Goal: Transaction & Acquisition: Purchase product/service

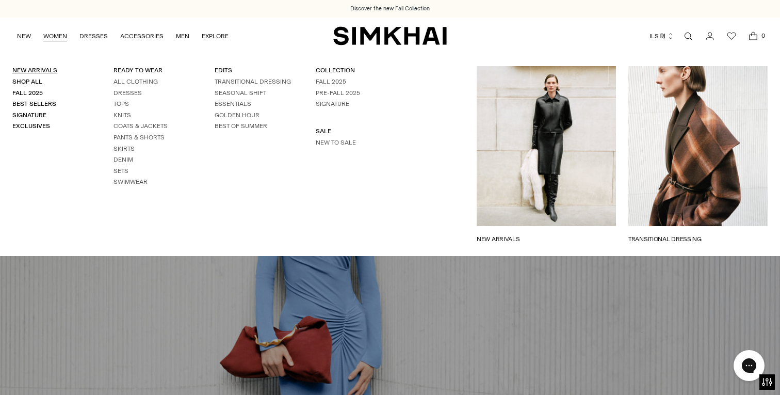
click at [51, 68] on link "New Arrivals" at bounding box center [34, 70] width 45 height 7
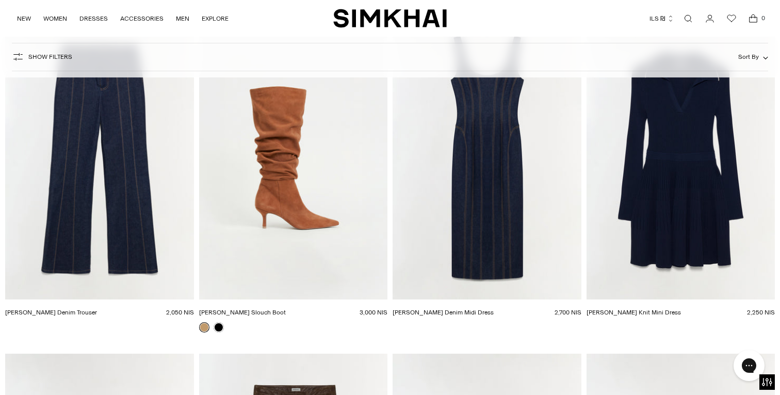
scroll to position [9900, 0]
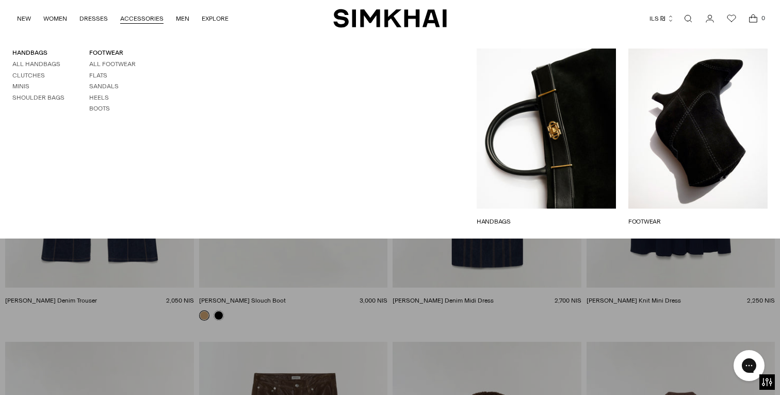
click at [687, 18] on link "Open search modal" at bounding box center [688, 18] width 21 height 21
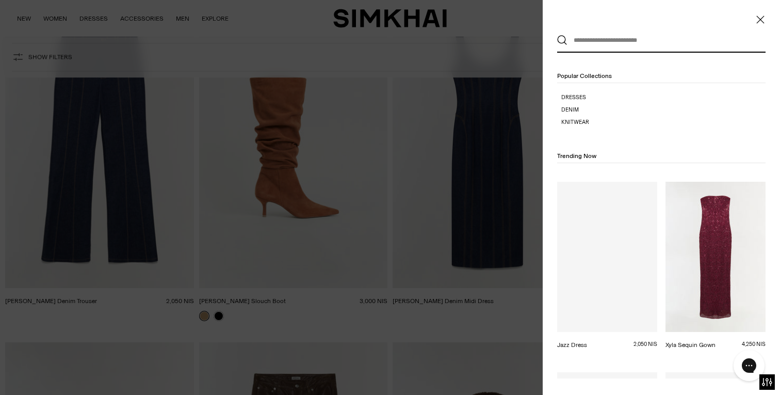
scroll to position [0, 0]
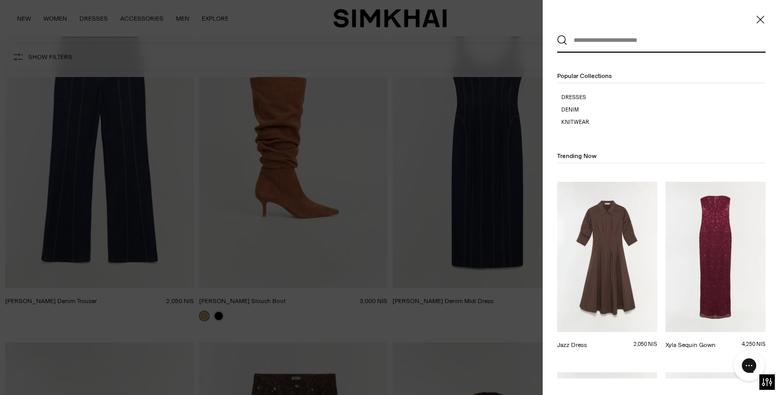
click at [574, 43] on input "text" at bounding box center [658, 40] width 183 height 23
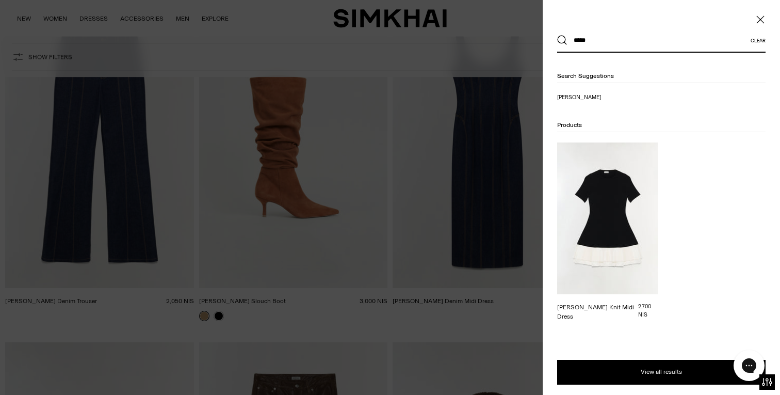
type input "*****"
click at [607, 233] on img at bounding box center [607, 218] width 101 height 152
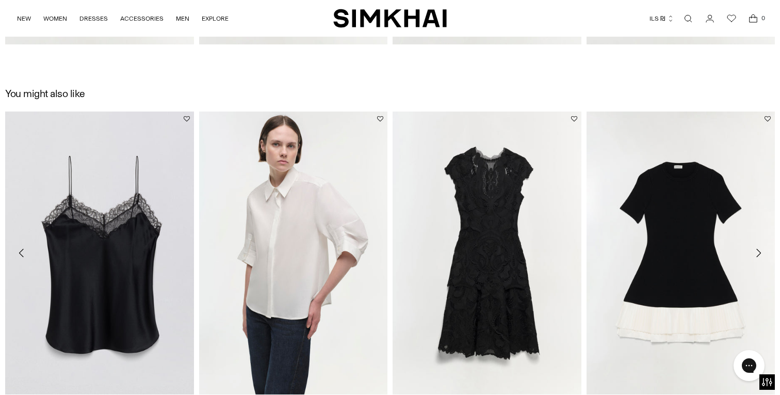
scroll to position [1585, 0]
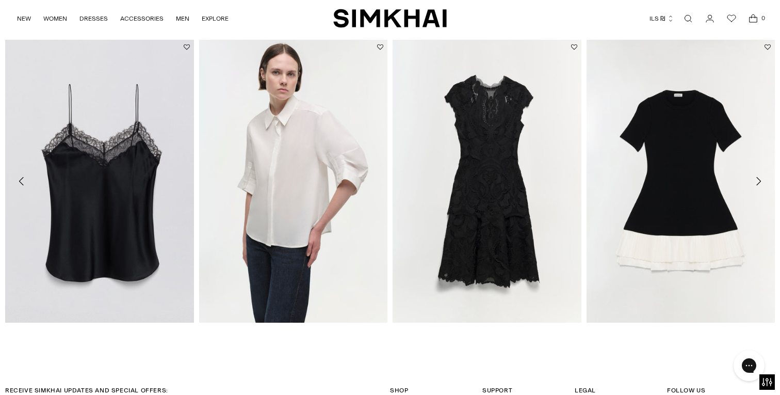
click at [759, 177] on icon "Move to next carousel slide" at bounding box center [758, 181] width 12 height 12
